Goal: Task Accomplishment & Management: Manage account settings

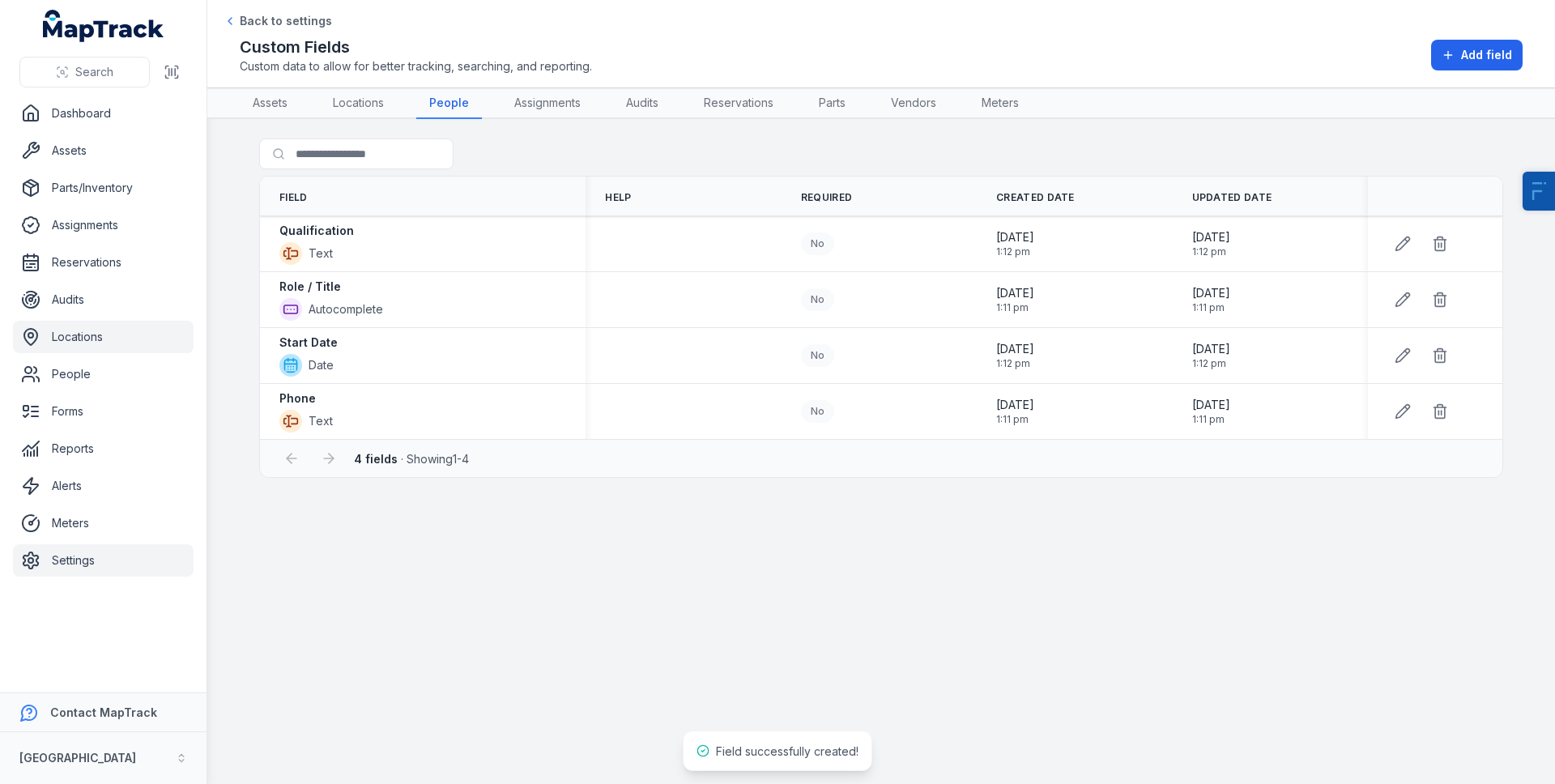
click at [72, 332] on link "Locations" at bounding box center [103, 336] width 180 height 32
click at [91, 397] on link "Forms" at bounding box center [103, 411] width 180 height 32
click at [95, 374] on link "People" at bounding box center [103, 374] width 180 height 32
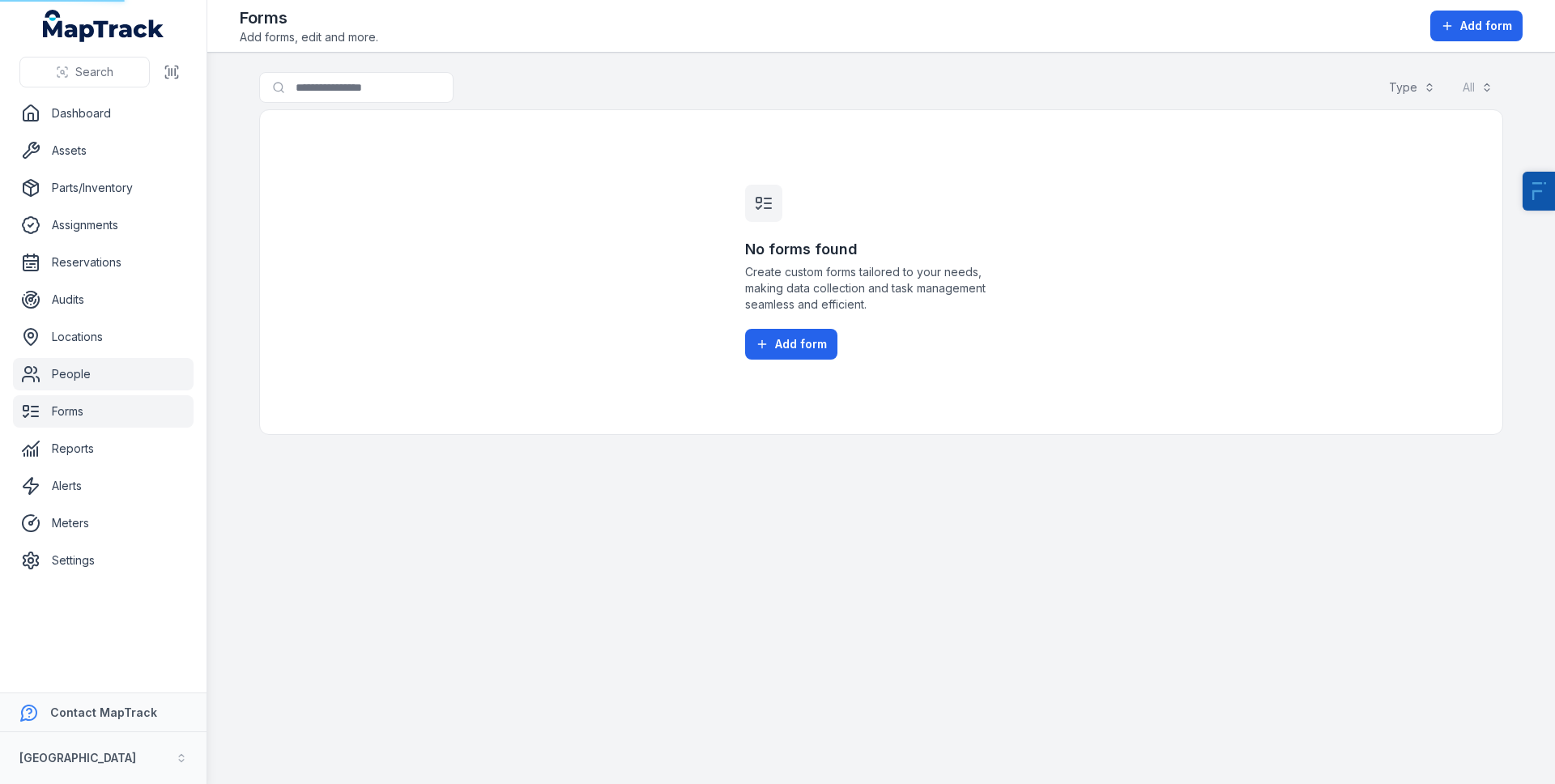
click at [95, 374] on link "People" at bounding box center [103, 374] width 180 height 32
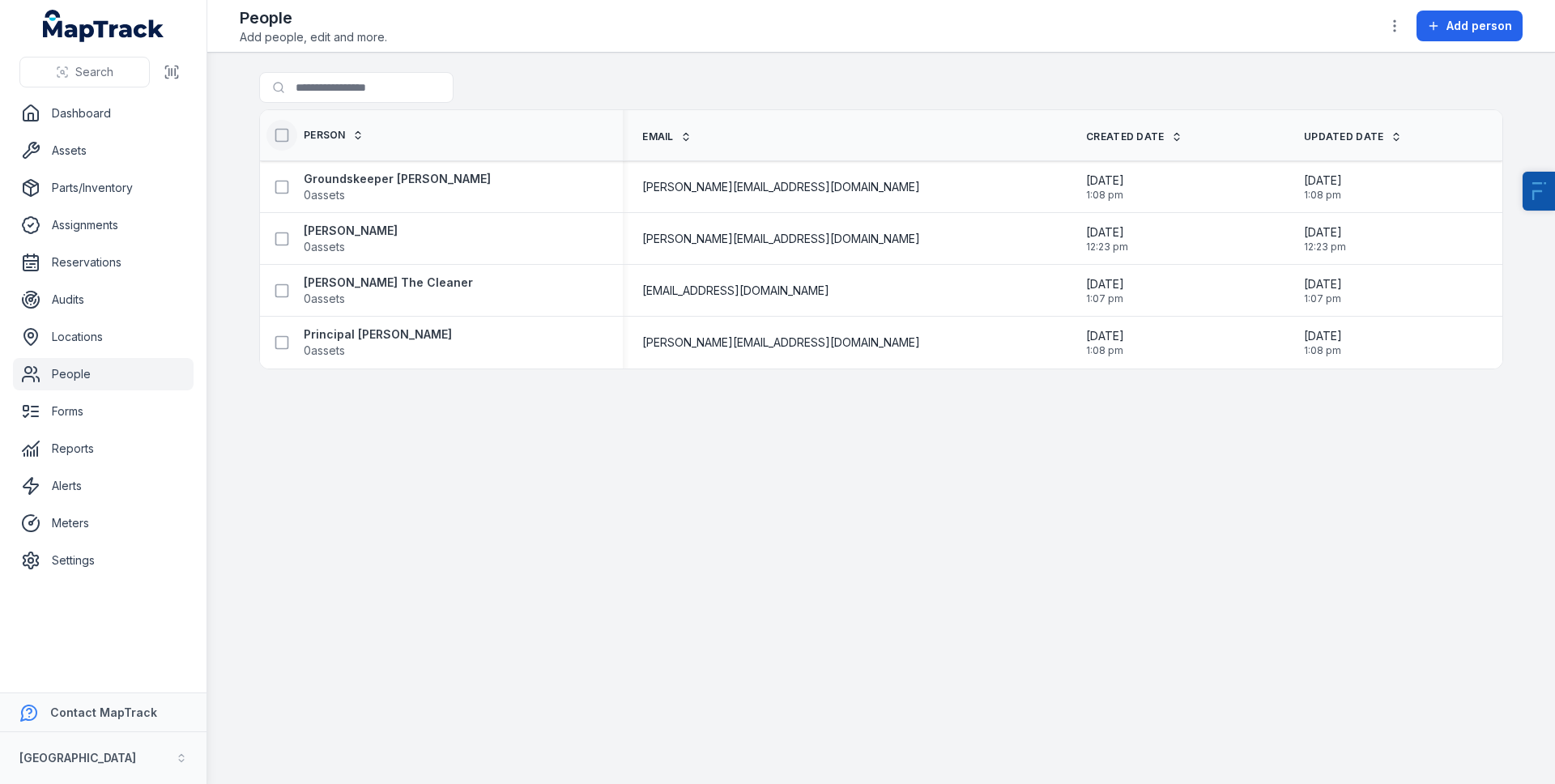
click at [284, 136] on icon at bounding box center [282, 135] width 16 height 16
click at [925, 746] on icon "button" at bounding box center [928, 745] width 16 height 16
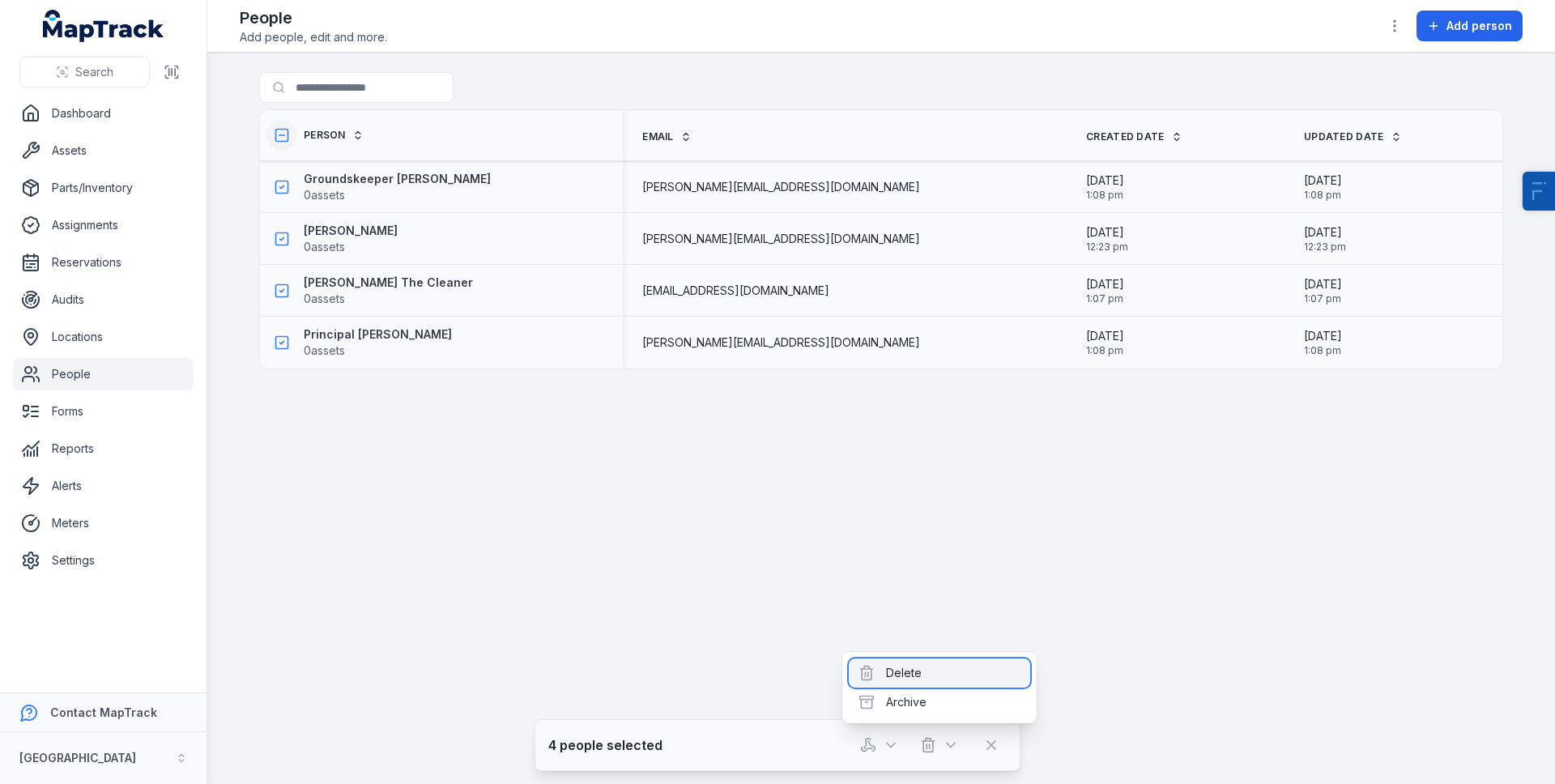
click at [928, 674] on div "Delete" at bounding box center [938, 673] width 181 height 29
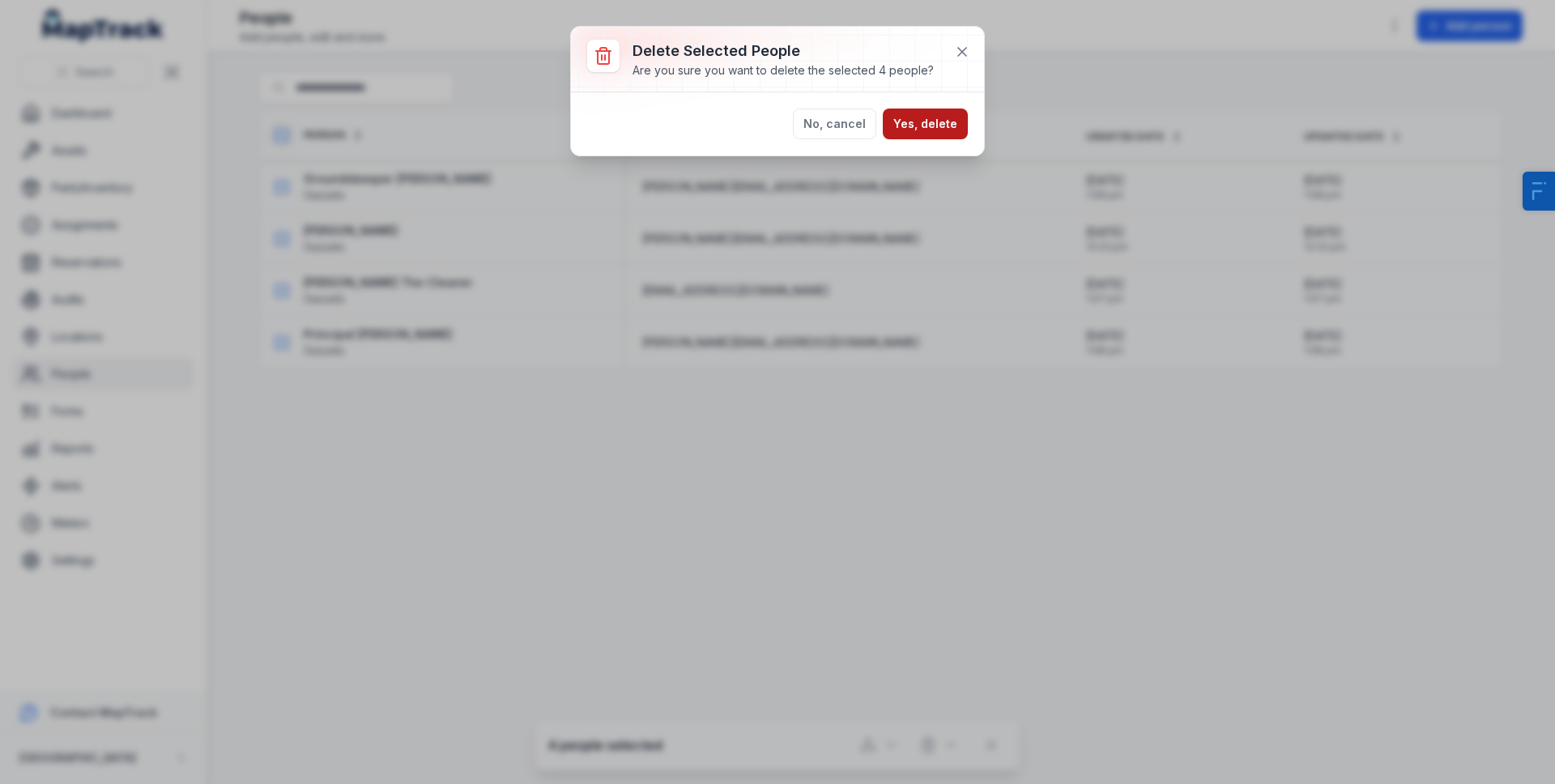
click at [921, 121] on button "Yes, delete" at bounding box center [925, 123] width 85 height 30
